Goal: Task Accomplishment & Management: Use online tool/utility

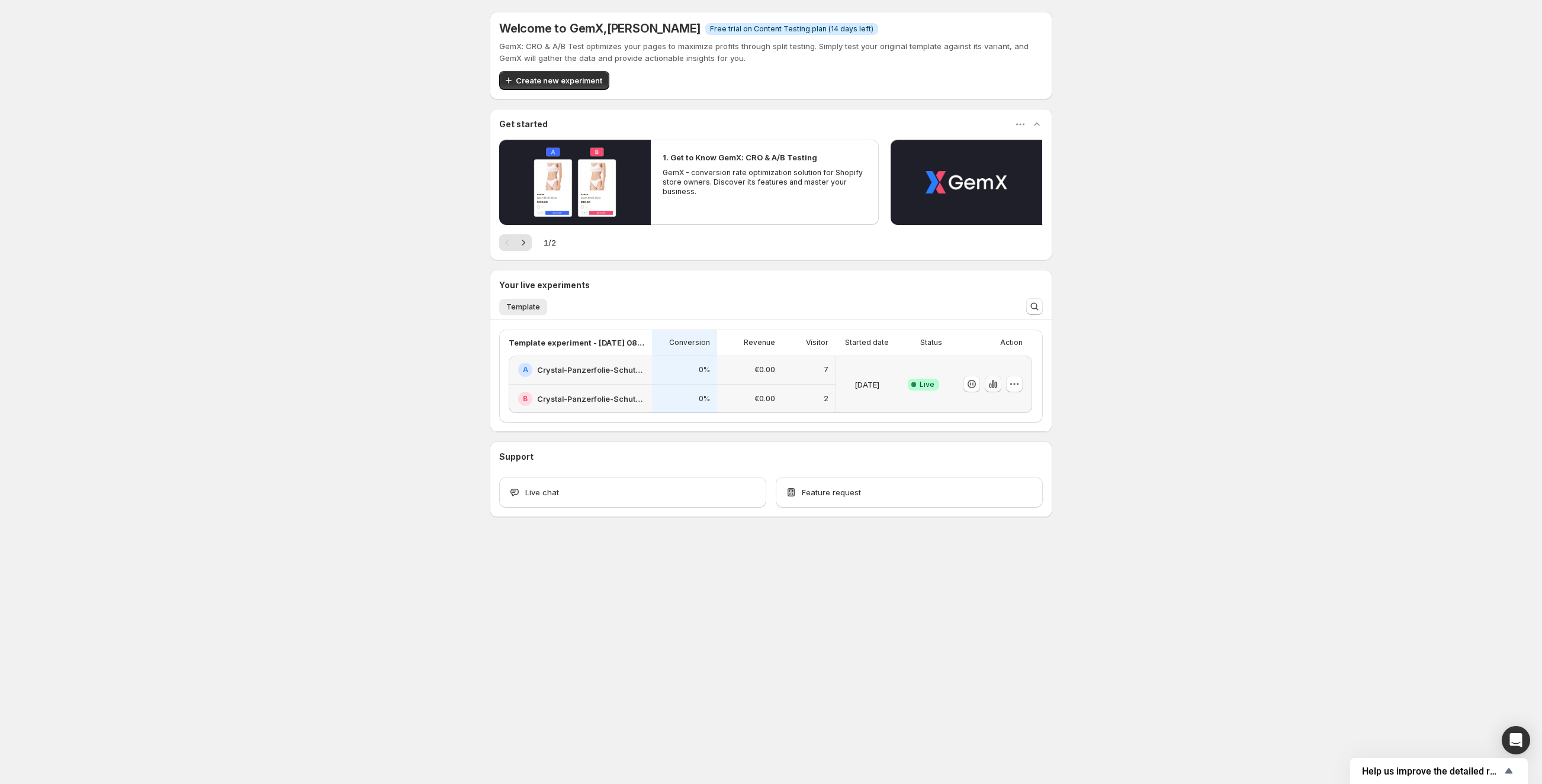
click at [988, 383] on icon "button" at bounding box center [992, 383] width 12 height 12
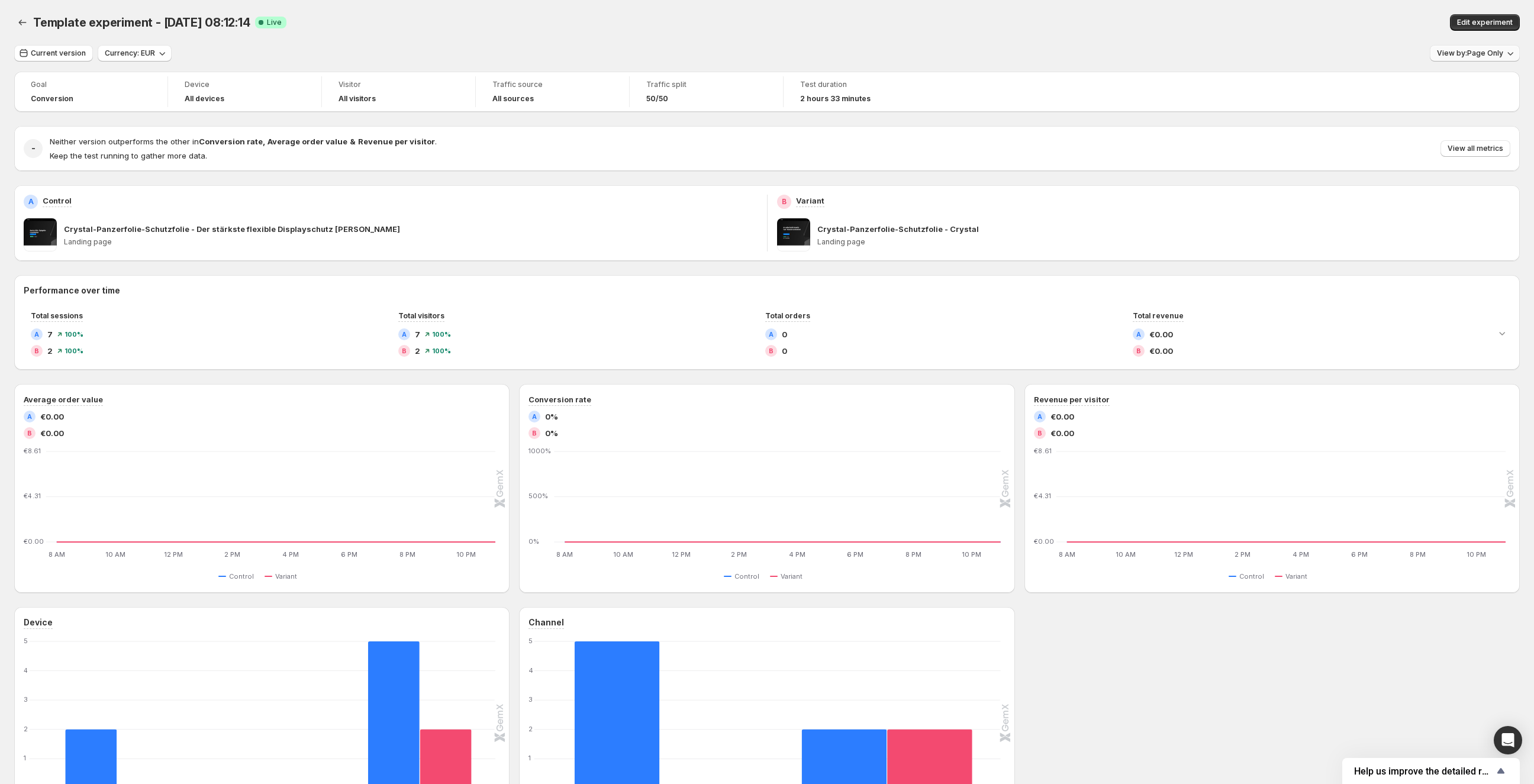
click at [1478, 60] on button "View by: Page Only" at bounding box center [1475, 53] width 90 height 16
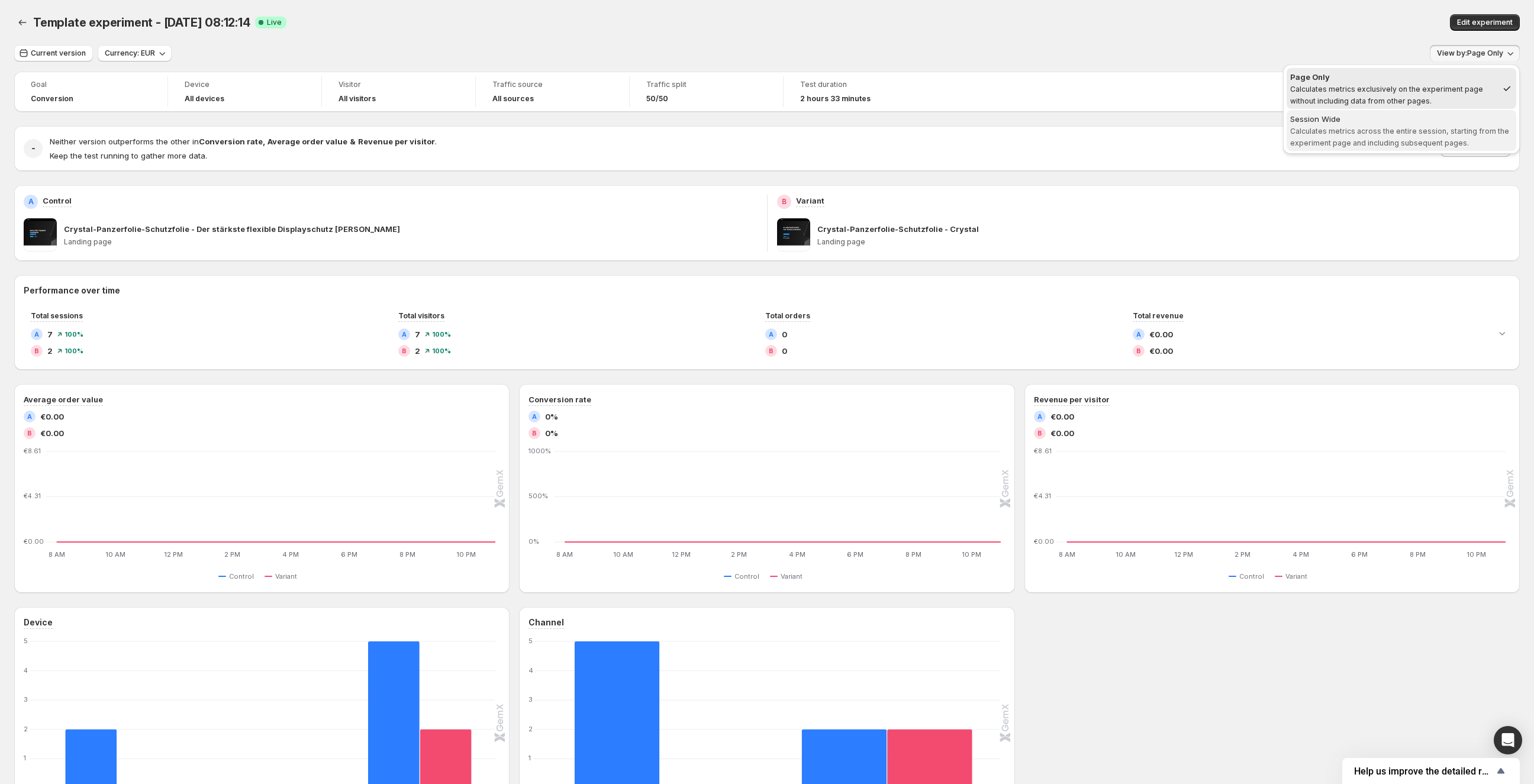
click at [1380, 131] on span "Calculates metrics across the entire session, starting from the experiment page…" at bounding box center [1399, 137] width 219 height 21
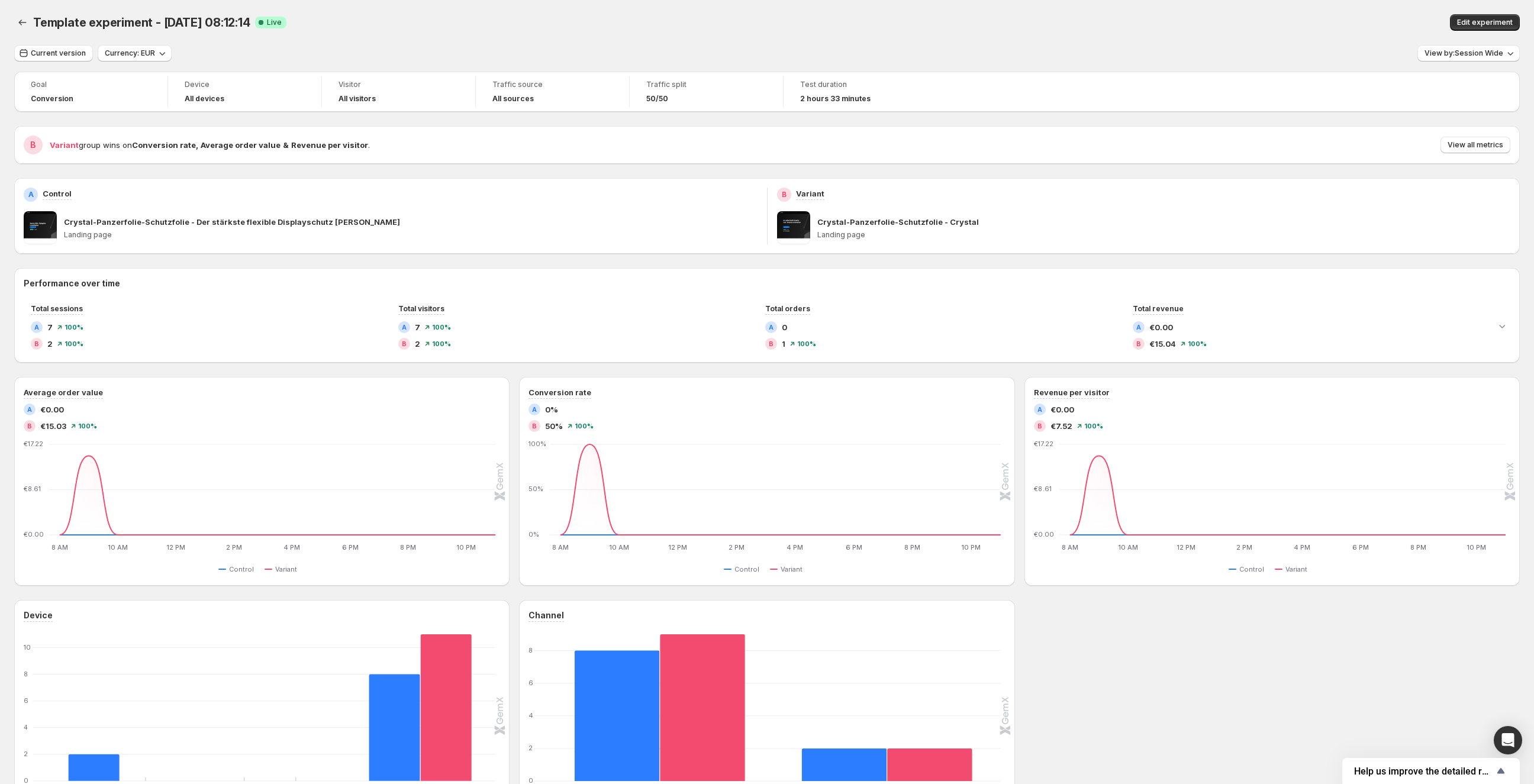
click at [341, 105] on div "Visitor All visitors" at bounding box center [398, 92] width 139 height 31
click at [469, 84] on div "Visitor All visitors" at bounding box center [398, 92] width 154 height 31
click at [1493, 26] on span "Edit experiment" at bounding box center [1485, 22] width 56 height 10
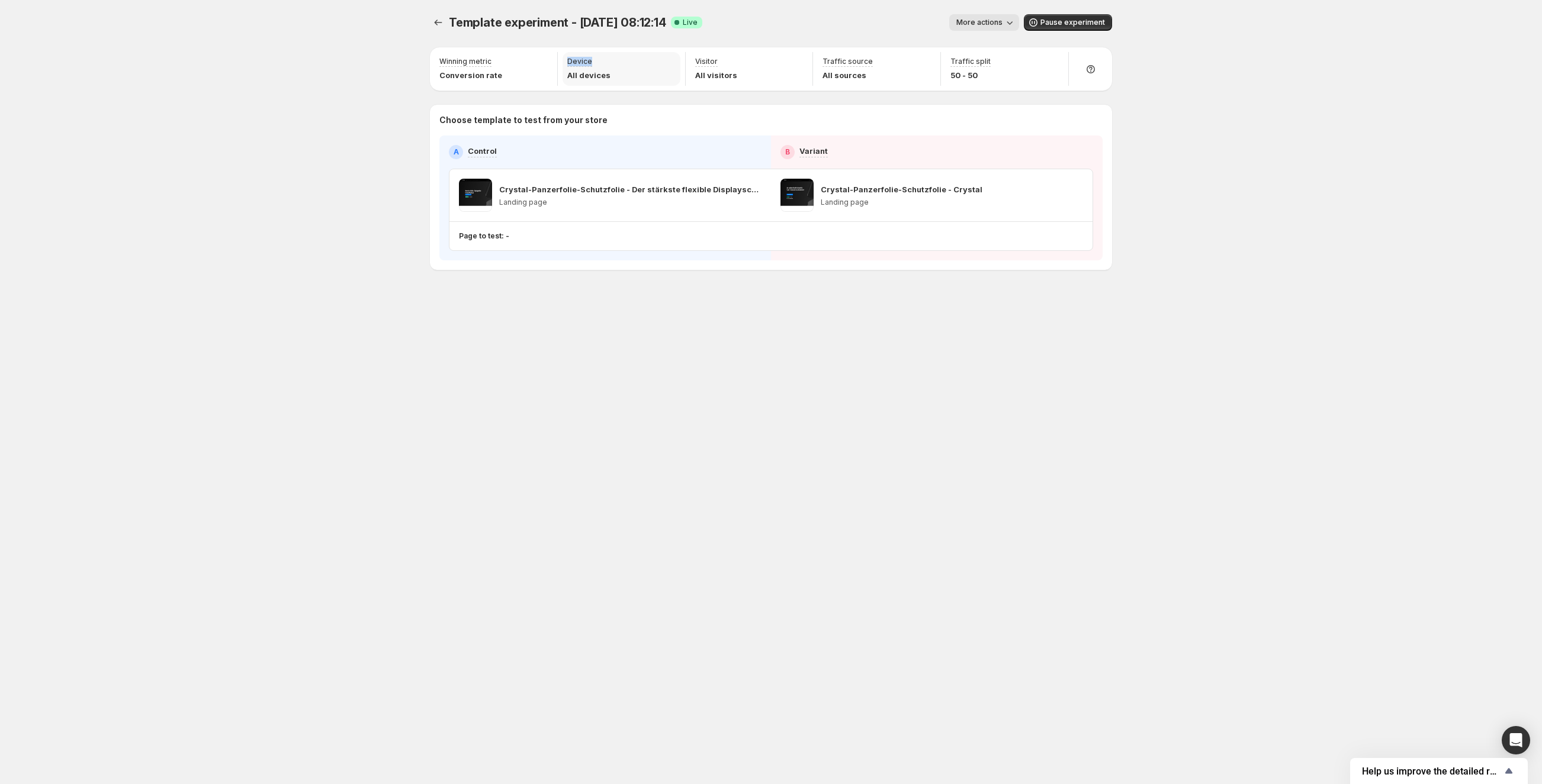
click at [608, 57] on div "Device All devices" at bounding box center [621, 69] width 118 height 34
click at [604, 68] on div "Device target Show page only to visitors using a specific device." at bounding box center [588, 98] width 123 height 64
click at [629, 64] on div "Device All devices" at bounding box center [621, 69] width 118 height 34
click at [625, 74] on div "Device All devices" at bounding box center [621, 69] width 118 height 34
click at [806, 74] on div "Visitor All visitors" at bounding box center [749, 69] width 118 height 34
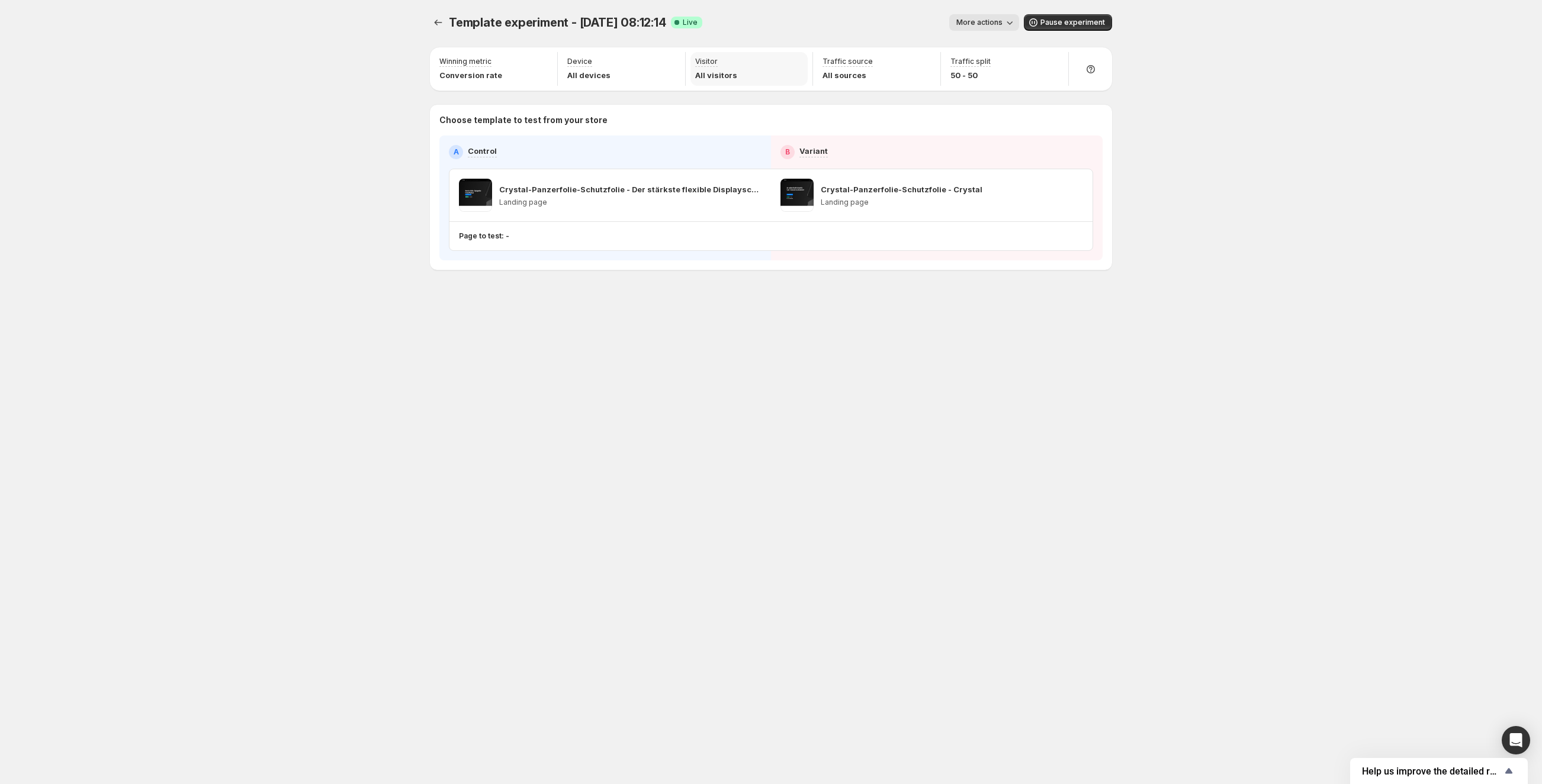
click at [768, 72] on div "Visitor All visitors" at bounding box center [749, 69] width 118 height 34
click at [886, 75] on div "Traffic source All sources" at bounding box center [876, 69] width 118 height 34
drag, startPoint x: 1008, startPoint y: 74, endPoint x: 1039, endPoint y: 74, distance: 31.0
click at [1009, 74] on div "Traffic split 50 - 50" at bounding box center [1004, 69] width 118 height 34
click at [1086, 68] on icon at bounding box center [1090, 68] width 8 height 8
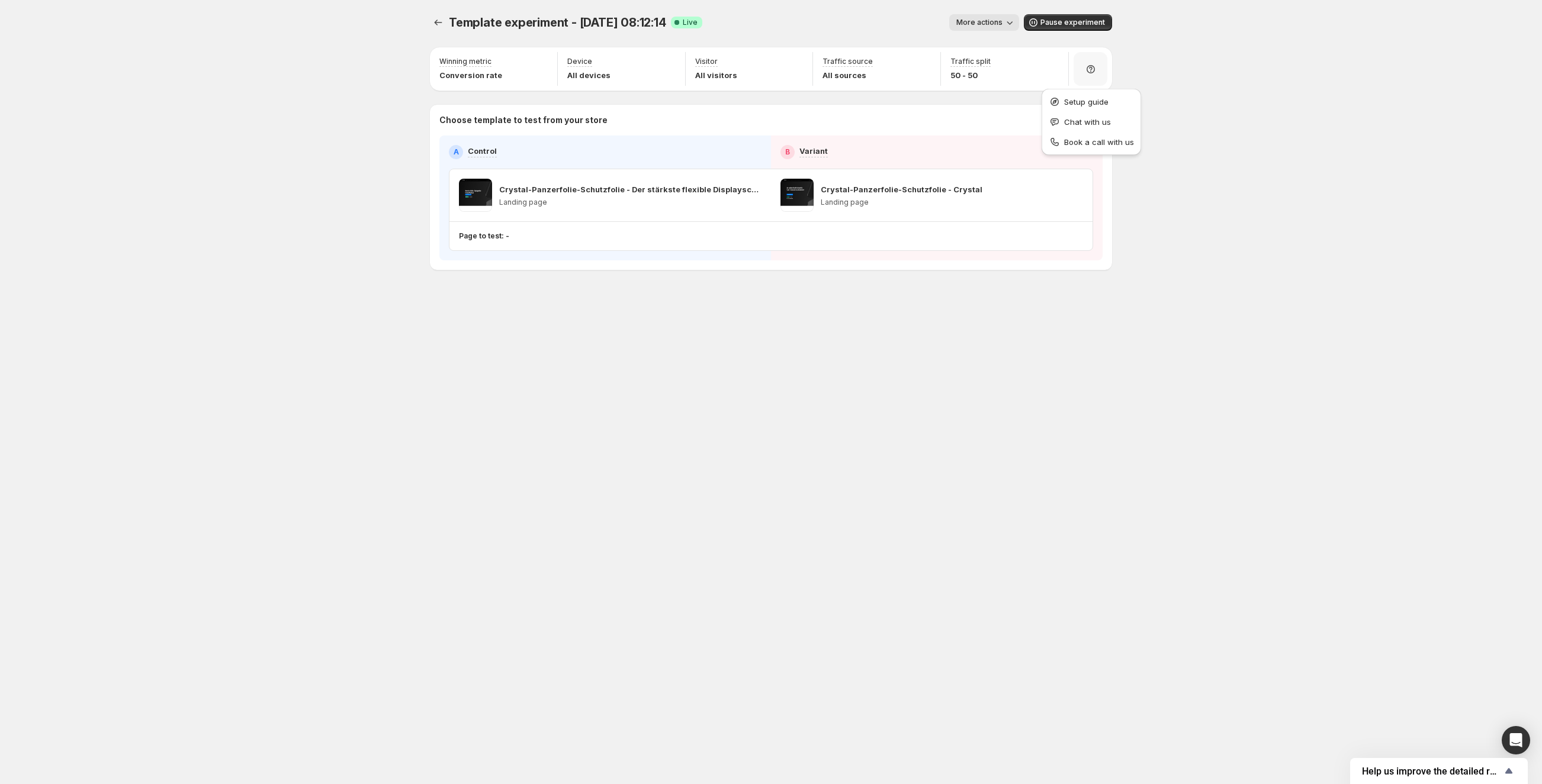
click at [775, 12] on div "Template experiment - [DATE] 08:12:14. This page is ready Template experiment -…" at bounding box center [770, 22] width 682 height 45
drag, startPoint x: 474, startPoint y: 27, endPoint x: 466, endPoint y: 28, distance: 8.1
click at [474, 27] on span "Template experiment - [DATE] 08:12:14" at bounding box center [557, 22] width 217 height 14
click at [448, 23] on span "Template experiment - [DATE] 08:12:14" at bounding box center [557, 22] width 217 height 14
click at [442, 22] on icon "Experiments" at bounding box center [438, 22] width 12 height 12
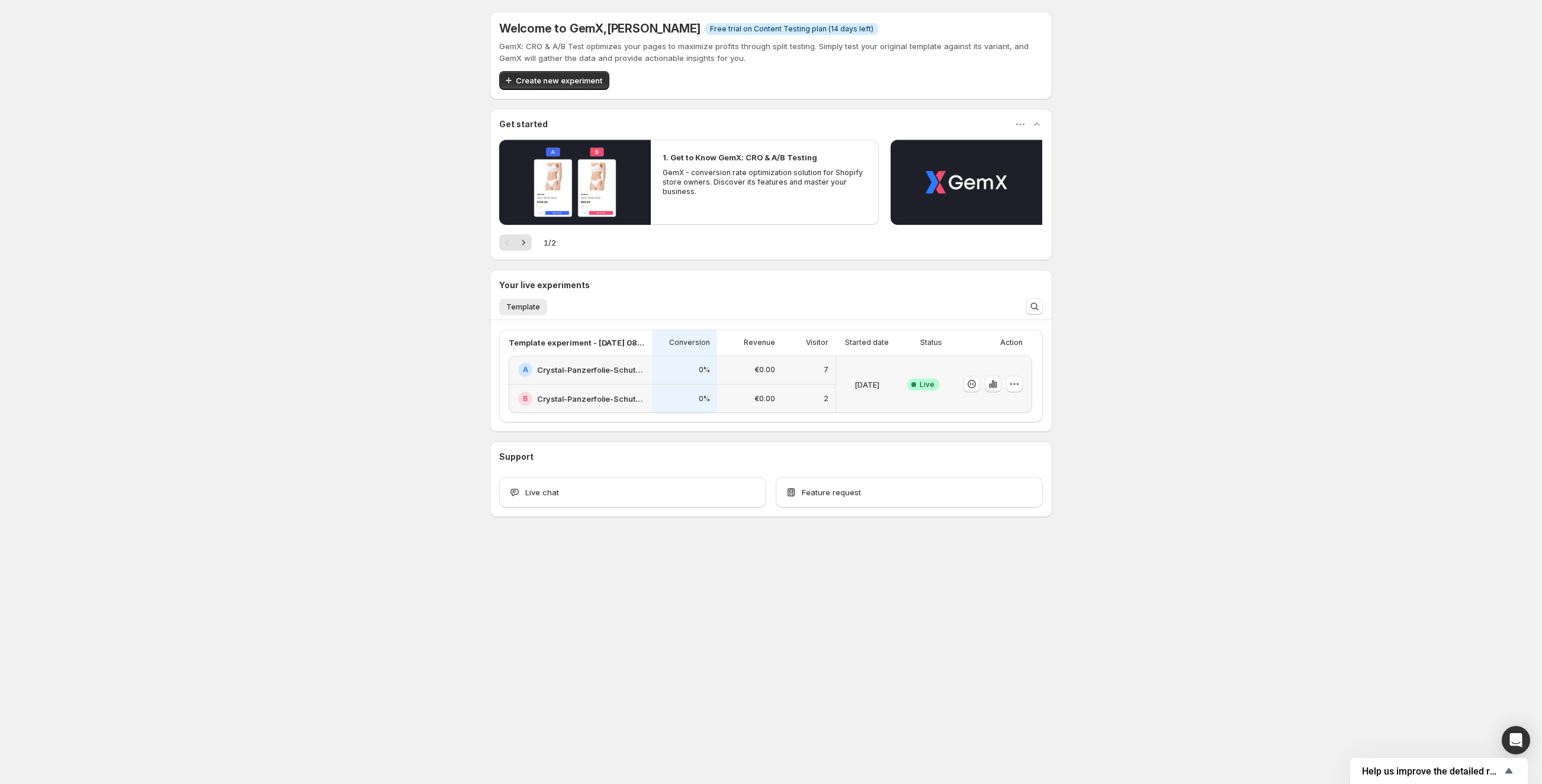
click at [807, 384] on div "2" at bounding box center [808, 399] width 53 height 29
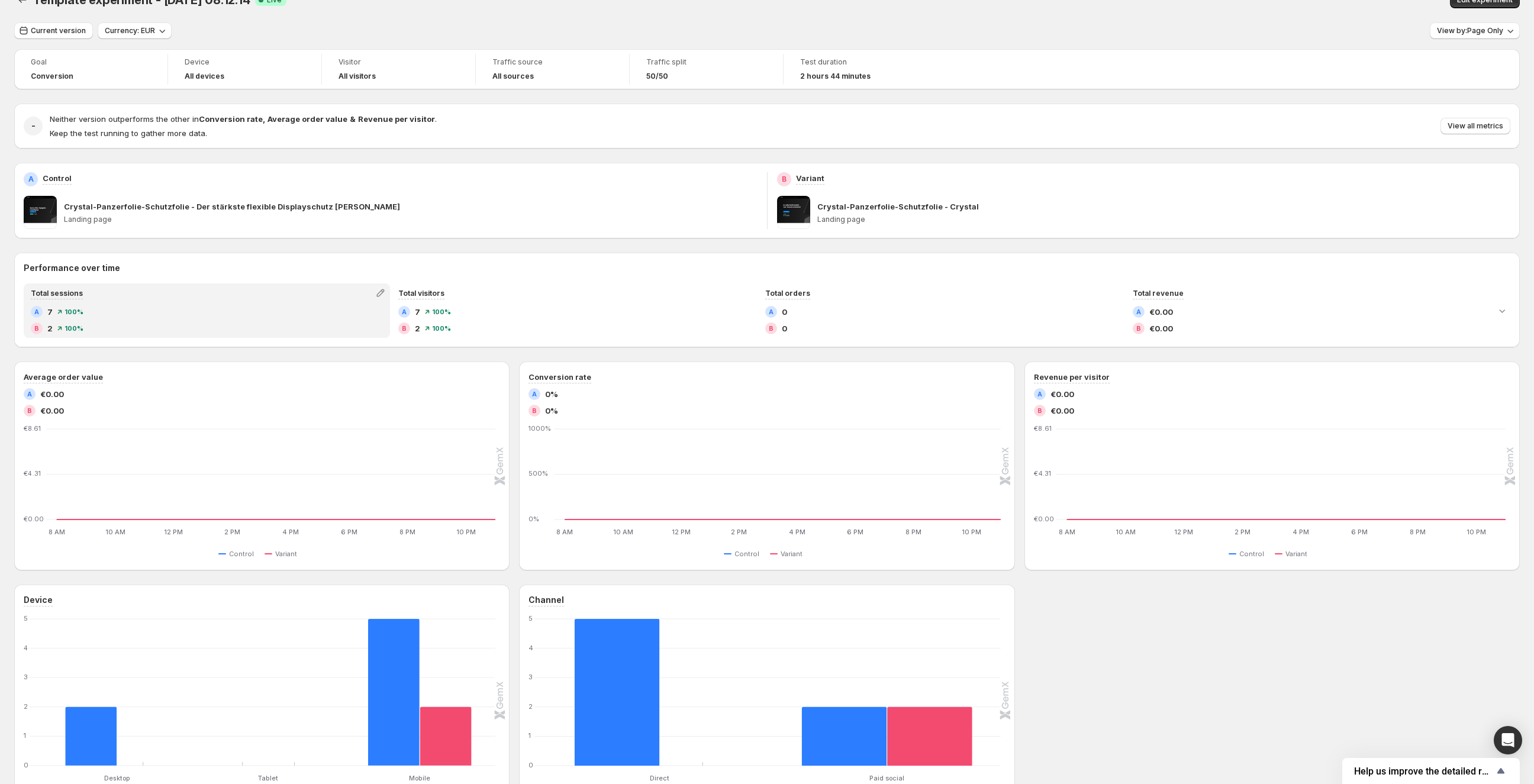
scroll to position [119, 0]
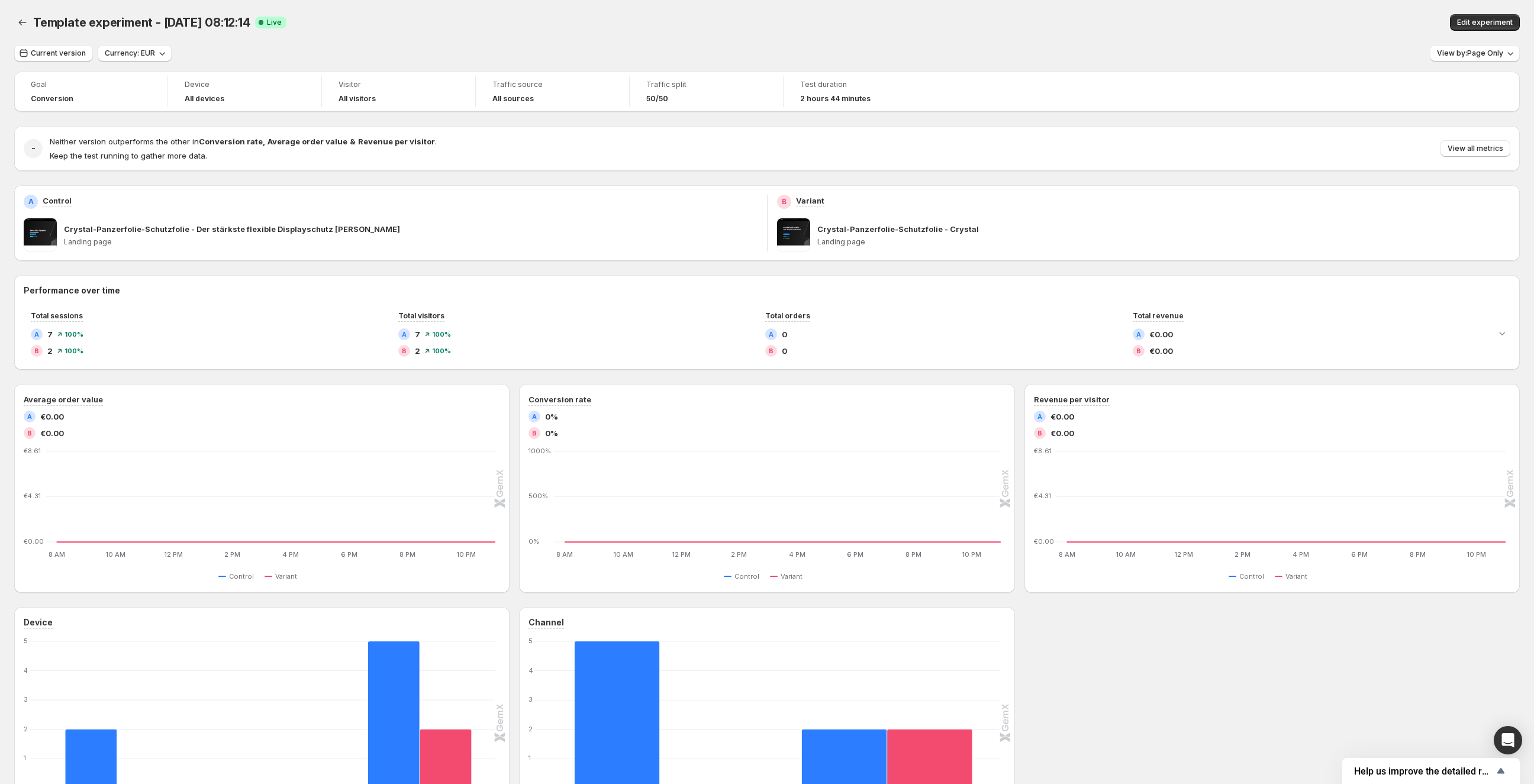
click at [113, 141] on span "Neither version outperforms the other in Conversion rate , Average order value …" at bounding box center [242, 141] width 387 height 10
click at [150, 148] on div "Neither version outperforms the other in Conversion rate , Average order value …" at bounding box center [242, 148] width 387 height 26
click at [34, 146] on h2 "-" at bounding box center [33, 148] width 4 height 12
drag, startPoint x: 103, startPoint y: 140, endPoint x: 240, endPoint y: 141, distance: 137.0
click at [240, 141] on span "Neither version outperforms the other in Conversion rate , Average order value …" at bounding box center [242, 141] width 387 height 10
